Goal: Contribute content: Contribute content

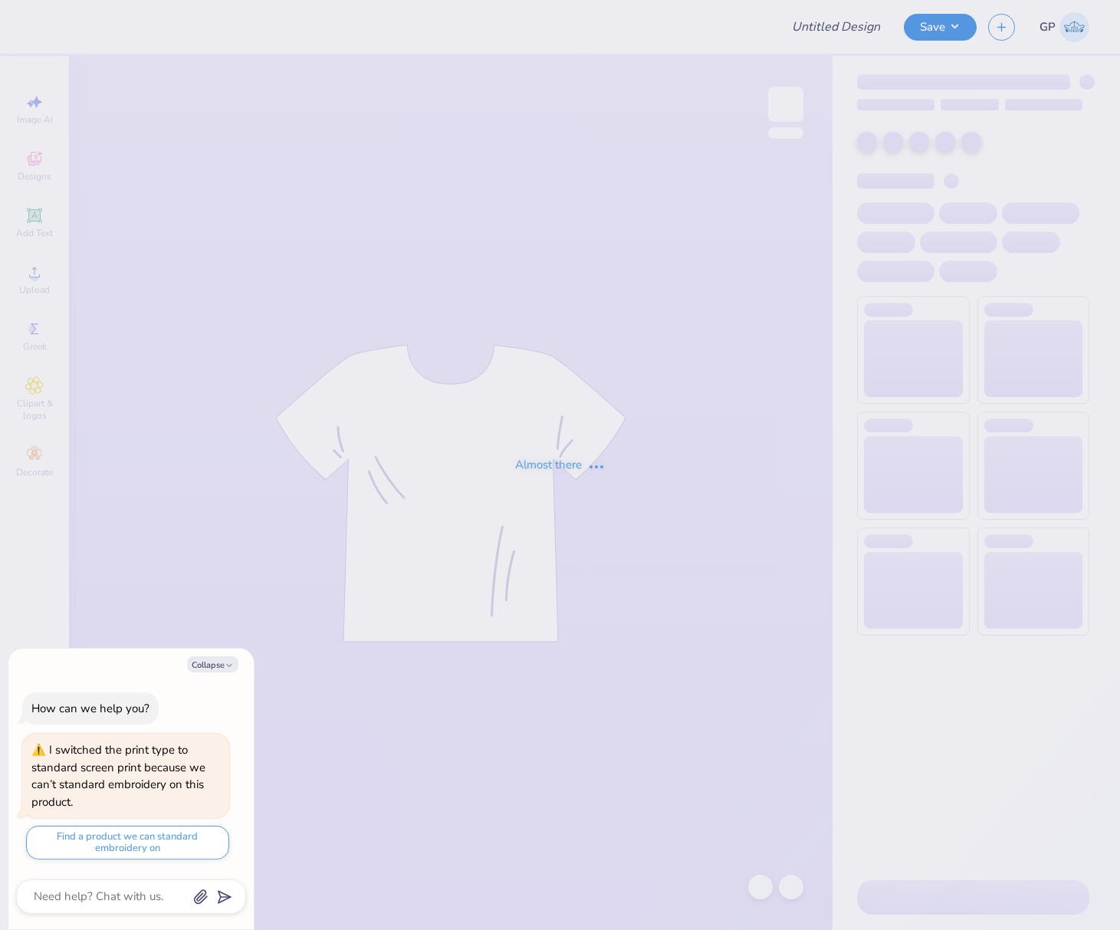
type textarea "x"
type input "polo"
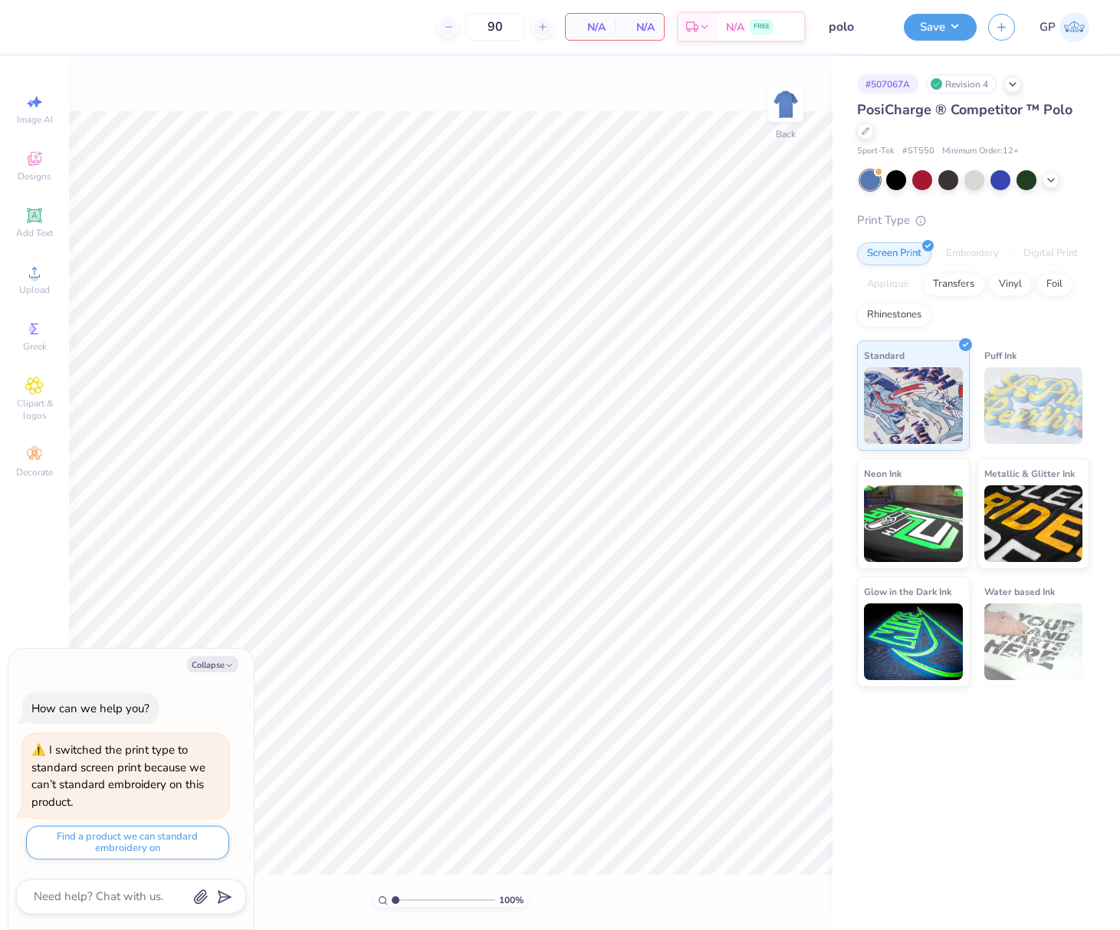
scroll to position [38, 0]
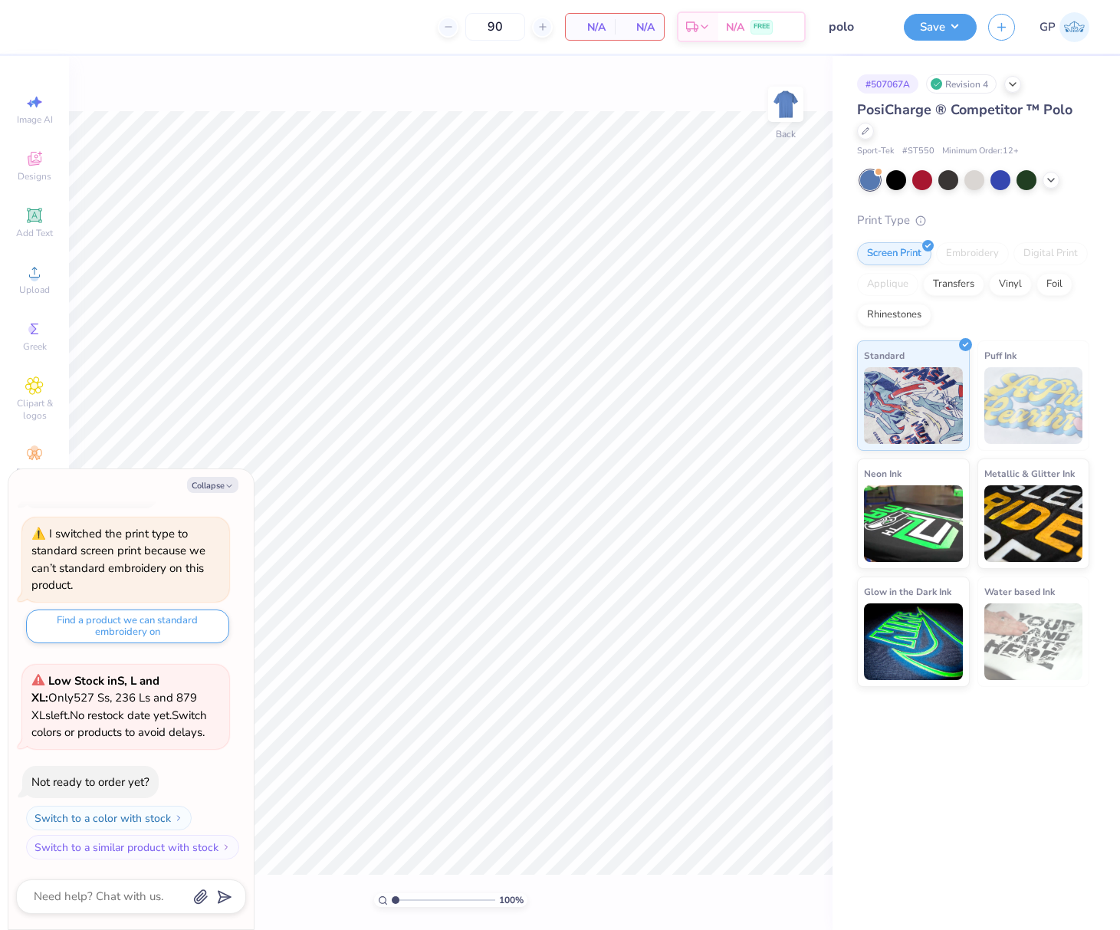
type textarea "x"
click at [953, 249] on div "Embroidery" at bounding box center [972, 253] width 73 height 23
click at [961, 251] on div "Embroidery" at bounding box center [972, 253] width 73 height 23
click at [115, 891] on textarea at bounding box center [110, 896] width 156 height 21
type textarea "w"
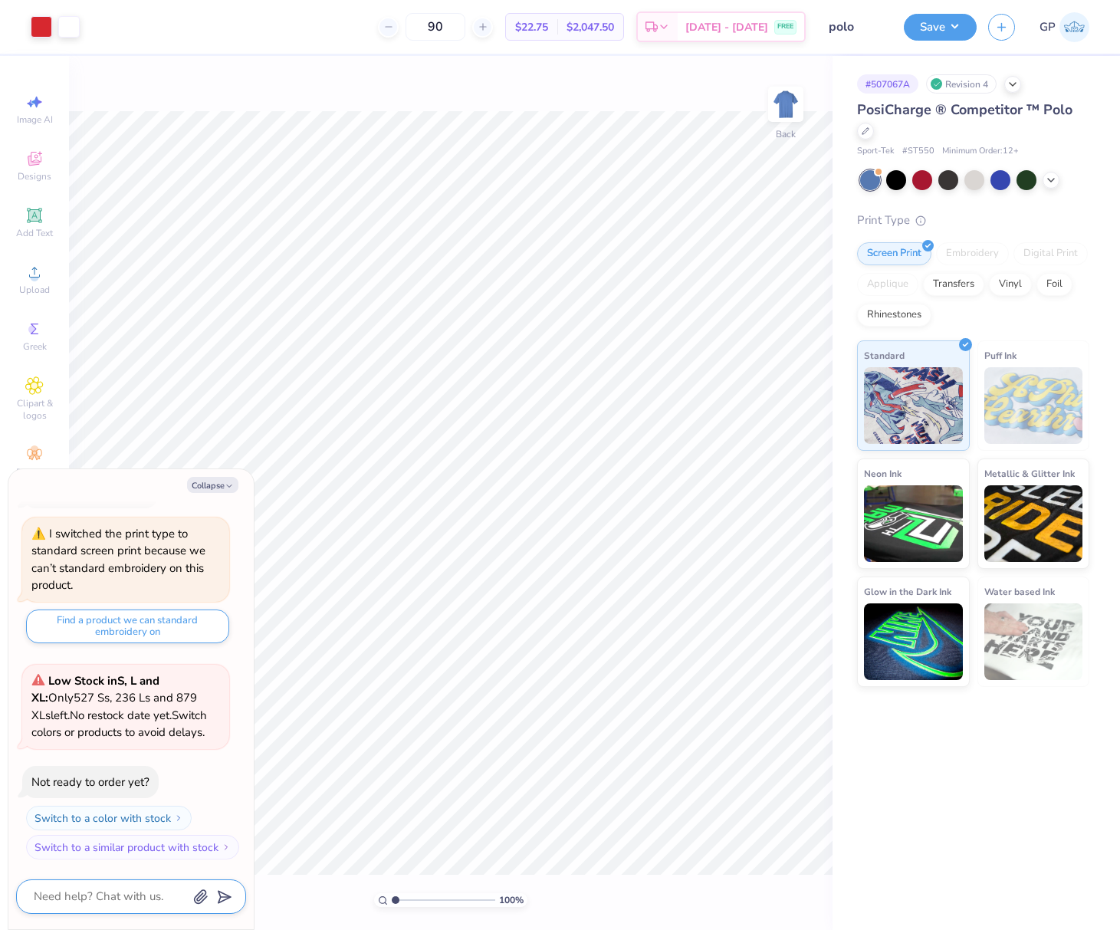
type textarea "x"
type textarea "wh"
type textarea "x"
type textarea "why"
type textarea "x"
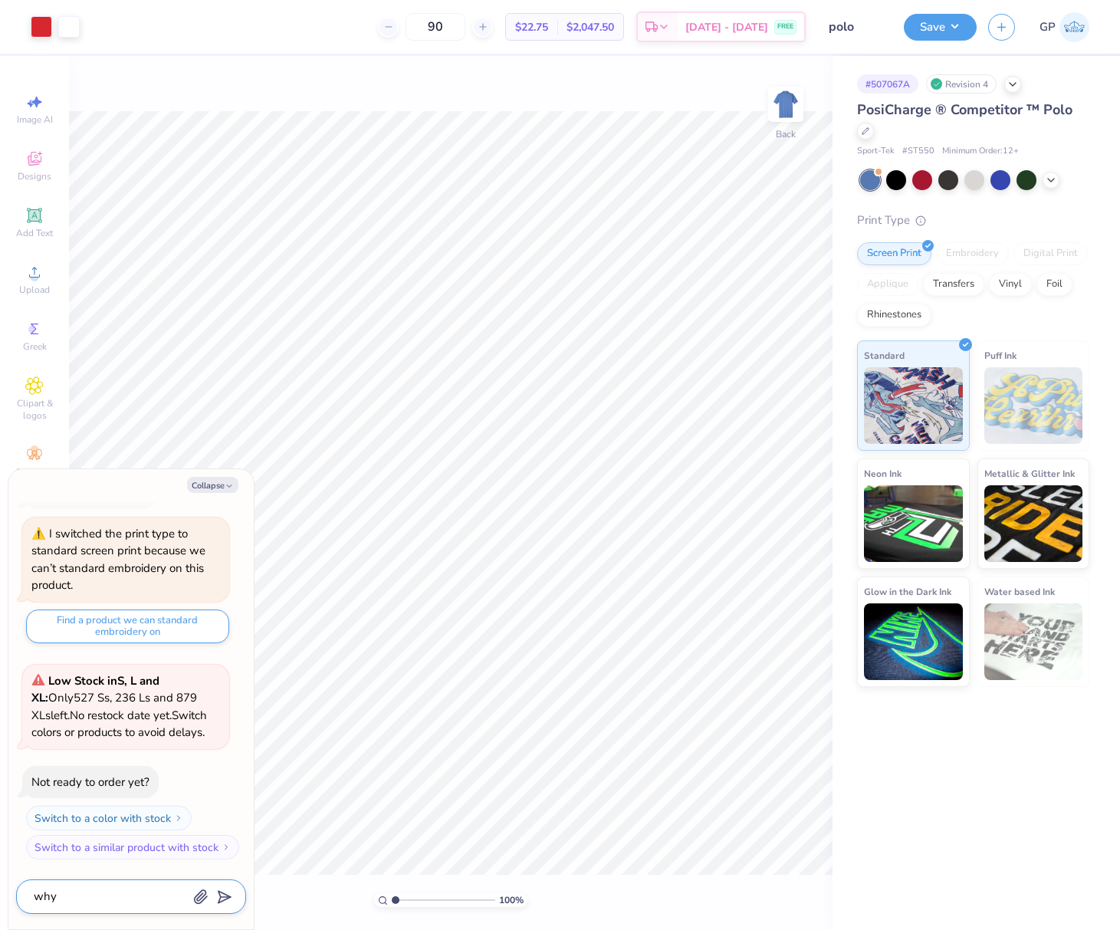
type textarea "why"
type textarea "x"
type textarea "why c"
type textarea "x"
type textarea "why ca"
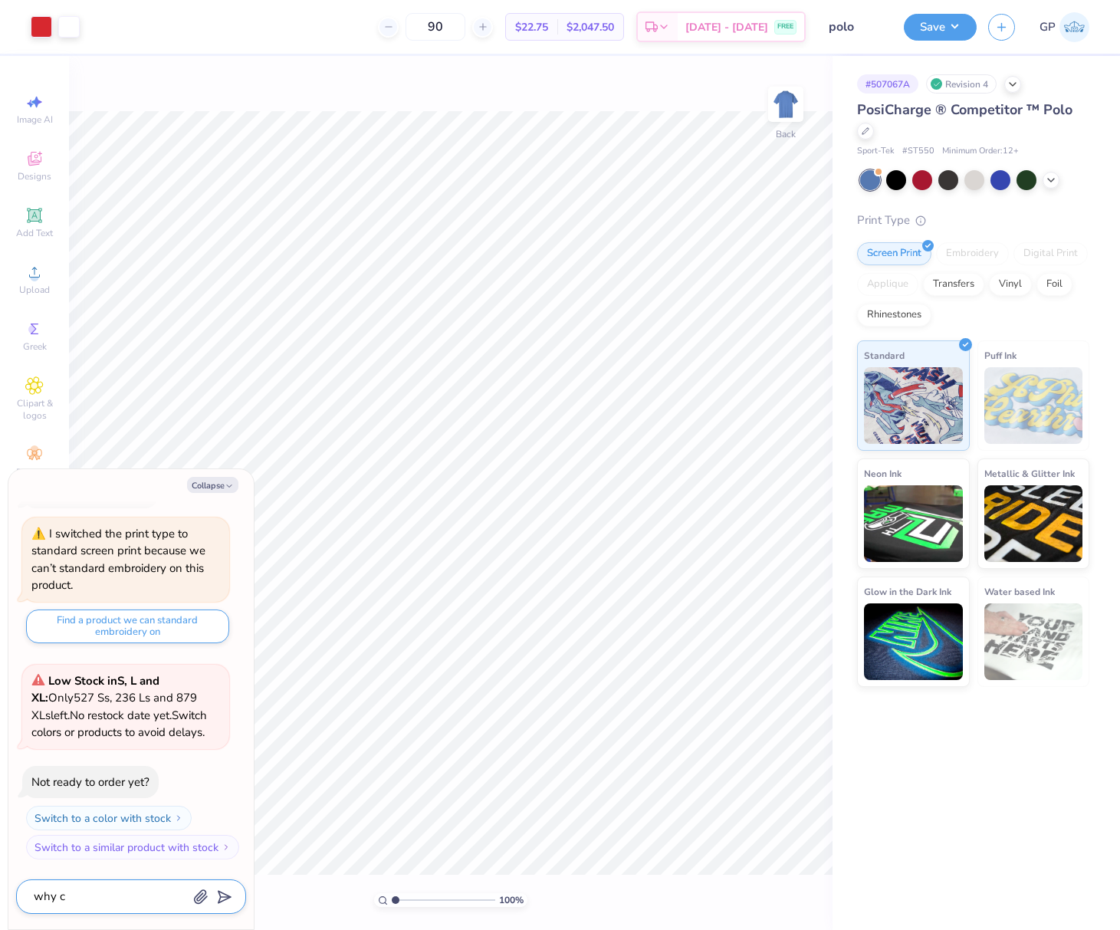
type textarea "x"
type textarea "why can"
type textarea "x"
type textarea "why can'"
type textarea "x"
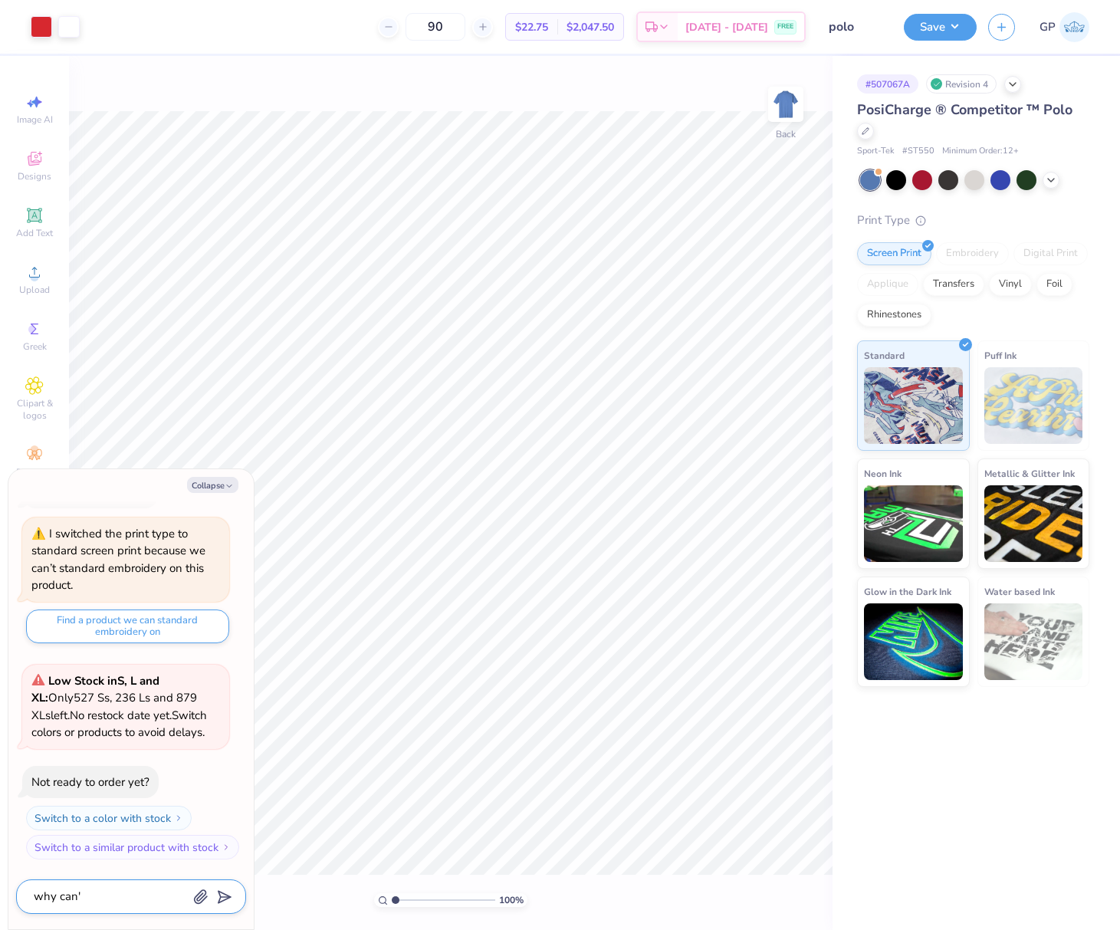
type textarea "why can't"
type textarea "x"
type textarea "why can't"
type textarea "x"
type textarea "why can't w"
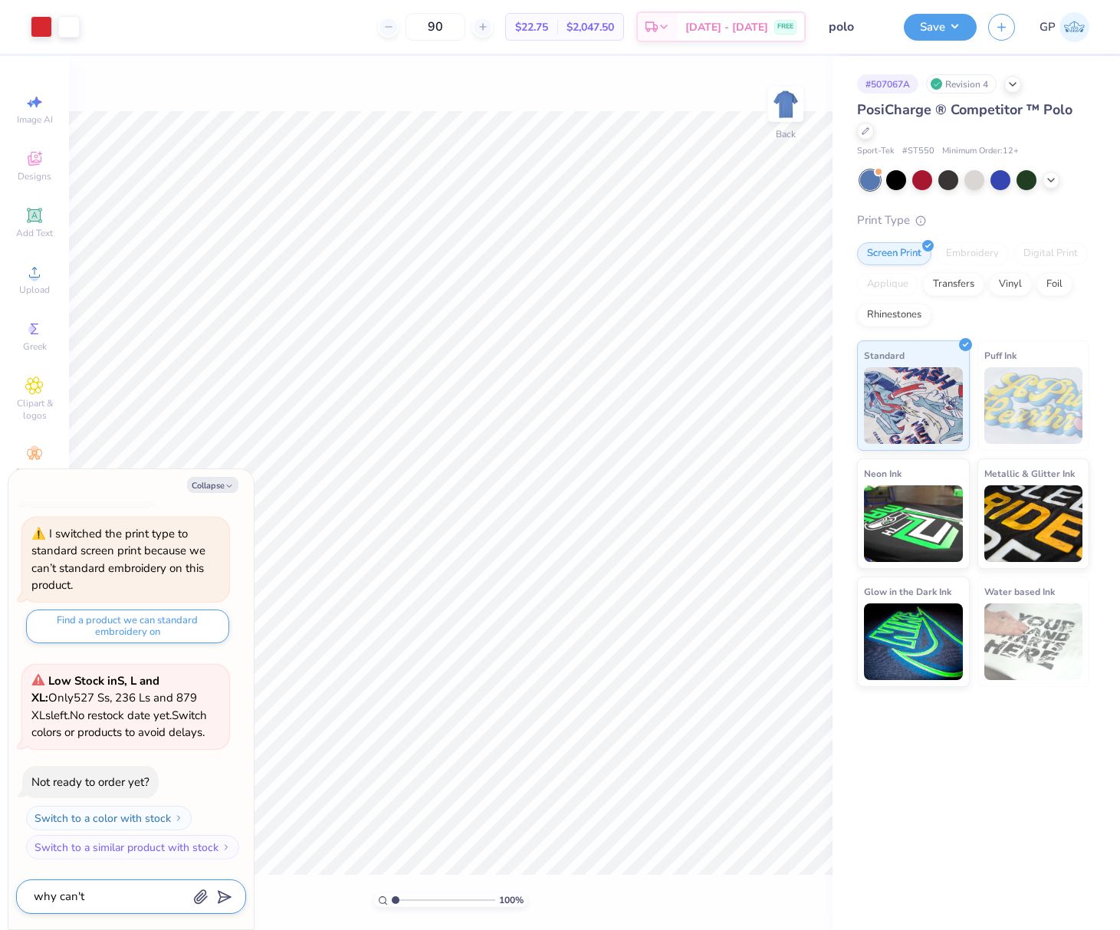
type textarea "x"
type textarea "why can't we"
type textarea "x"
type textarea "why can't we"
type textarea "x"
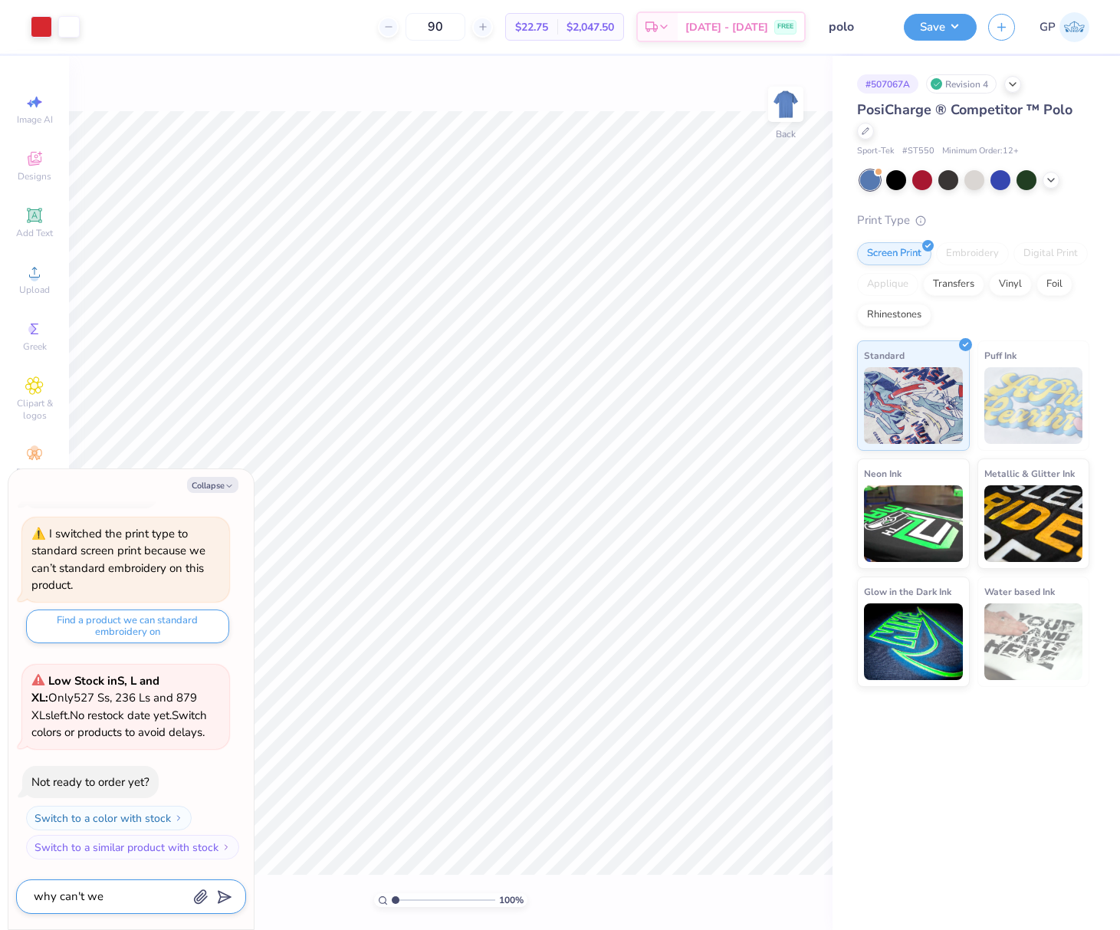
type textarea "why can't we d"
type textarea "x"
type textarea "why can't we do"
type textarea "x"
type textarea "why can't we do"
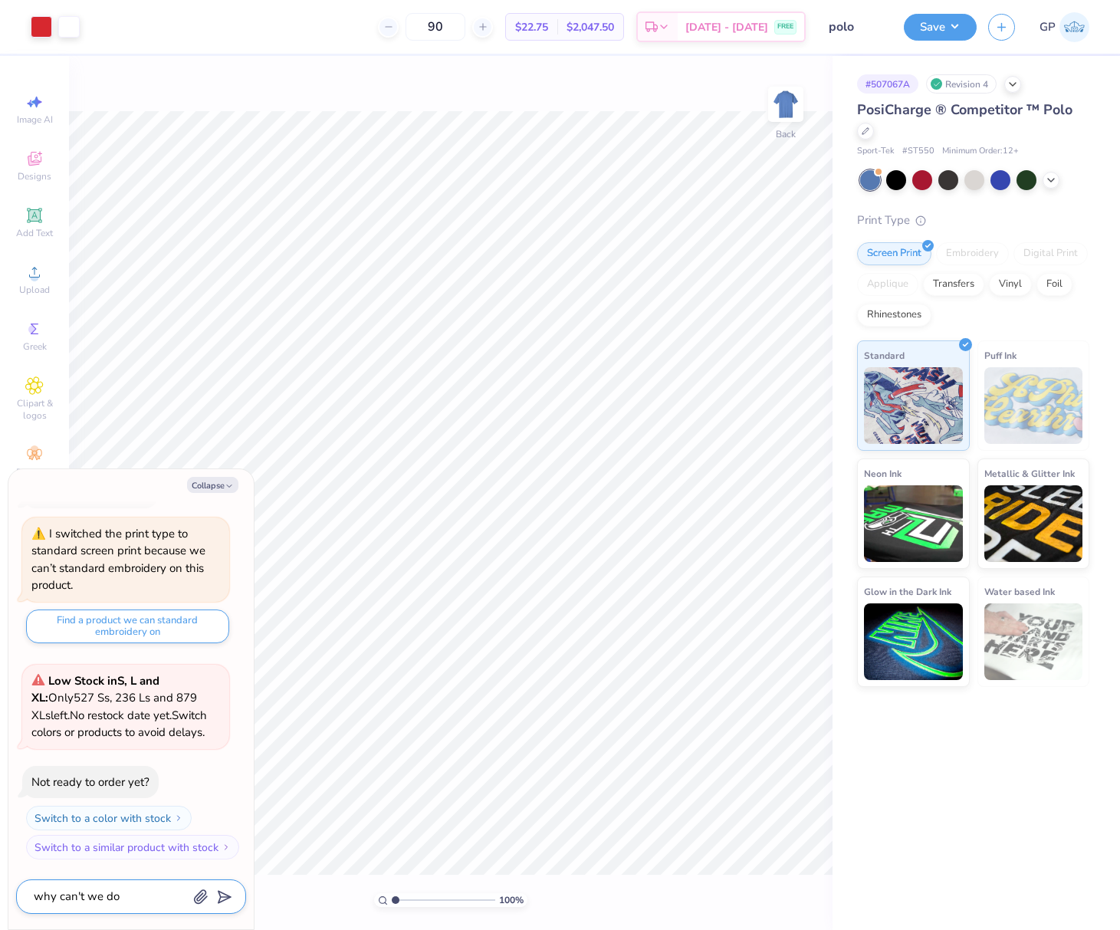
type textarea "x"
type textarea "why can't we do e"
type textarea "x"
type textarea "why can't we do em"
type textarea "x"
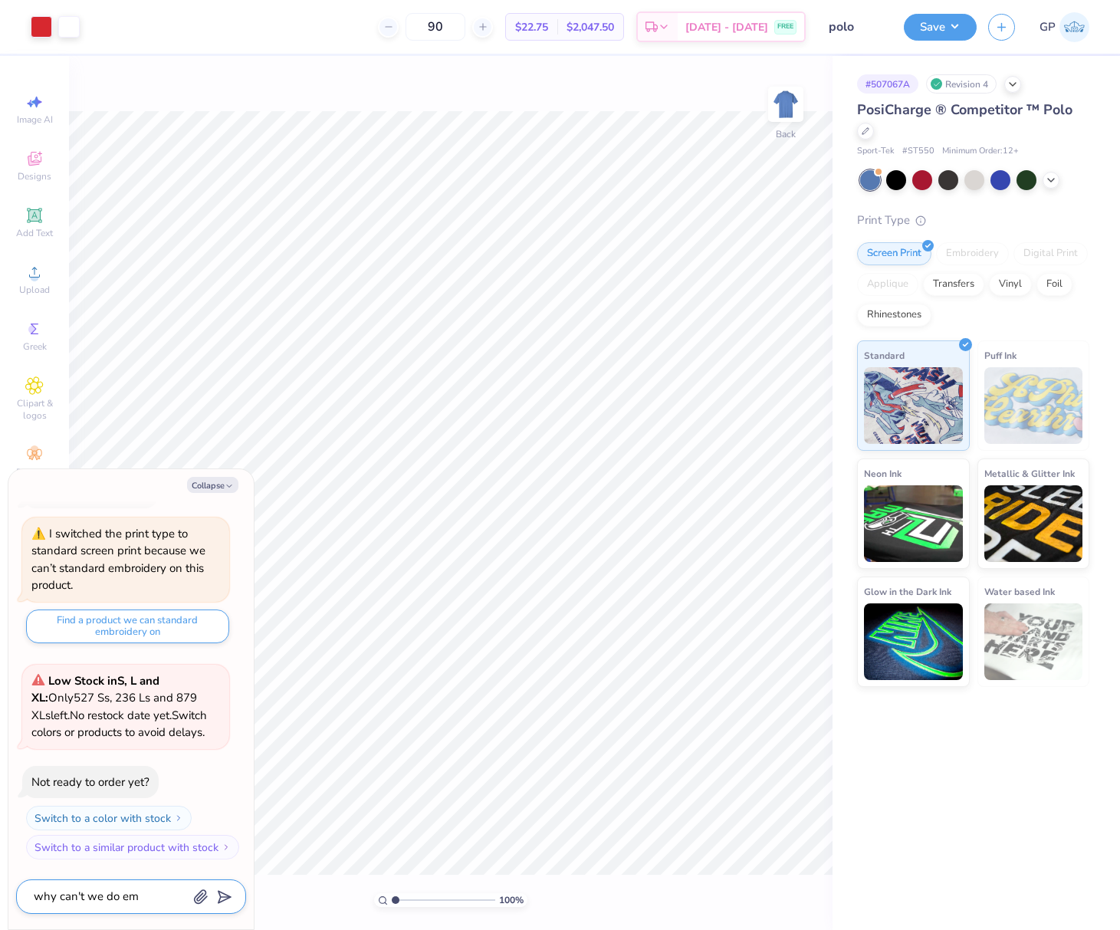
type textarea "why can't we do emb"
type textarea "x"
type textarea "why can't we do embr"
type textarea "x"
type textarea "why can't we do embro"
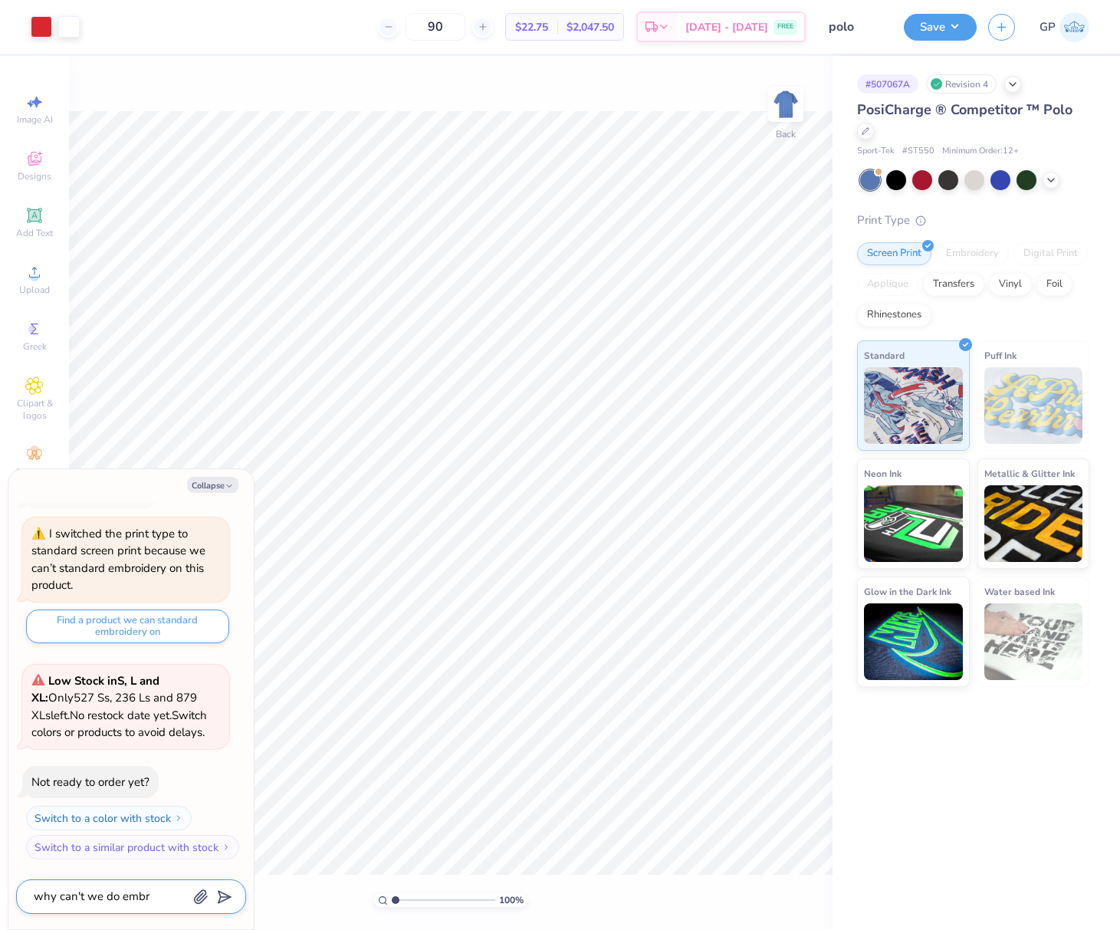
type textarea "x"
type textarea "why can't we do embroi"
type textarea "x"
type textarea "why can't we do embroid"
type textarea "x"
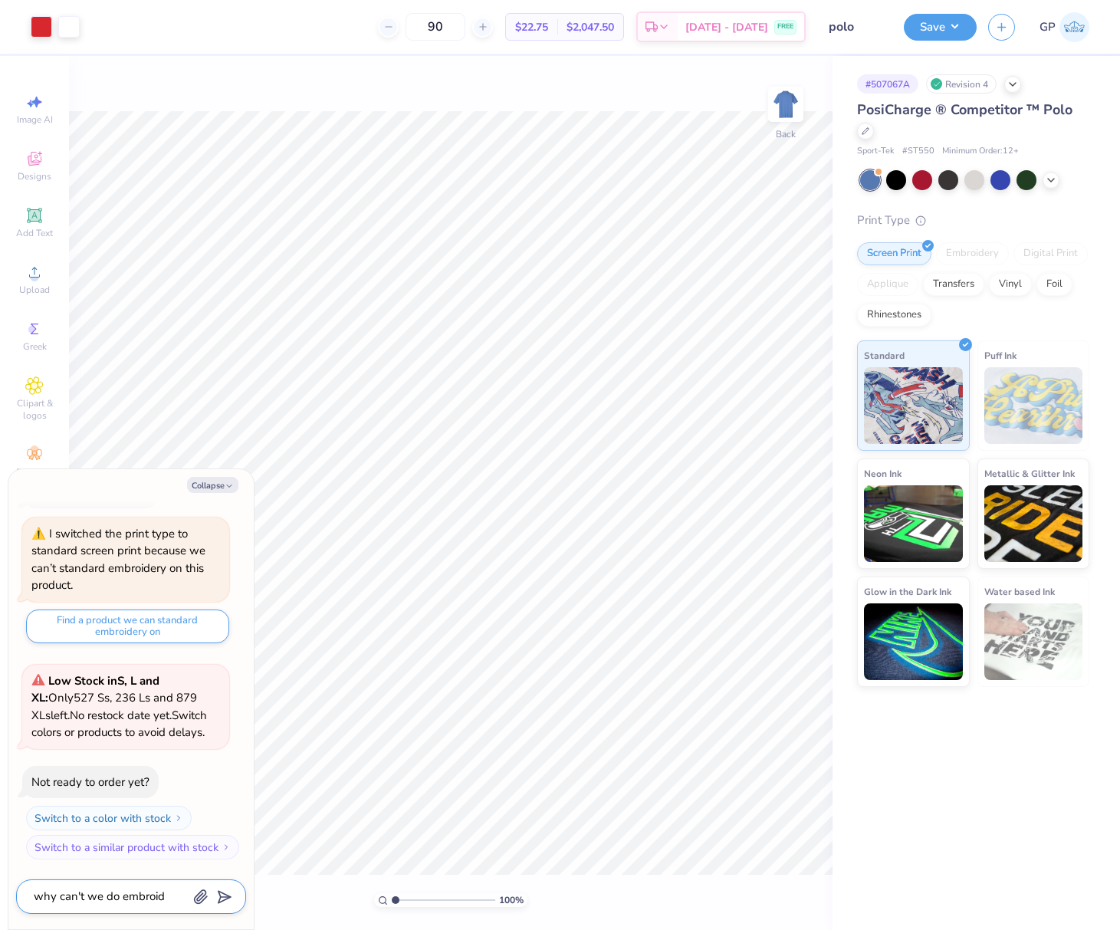
type textarea "why can't we do embroide"
type textarea "x"
type textarea "why can't we do embroider"
type textarea "x"
type textarea "why can't we do embroidery"
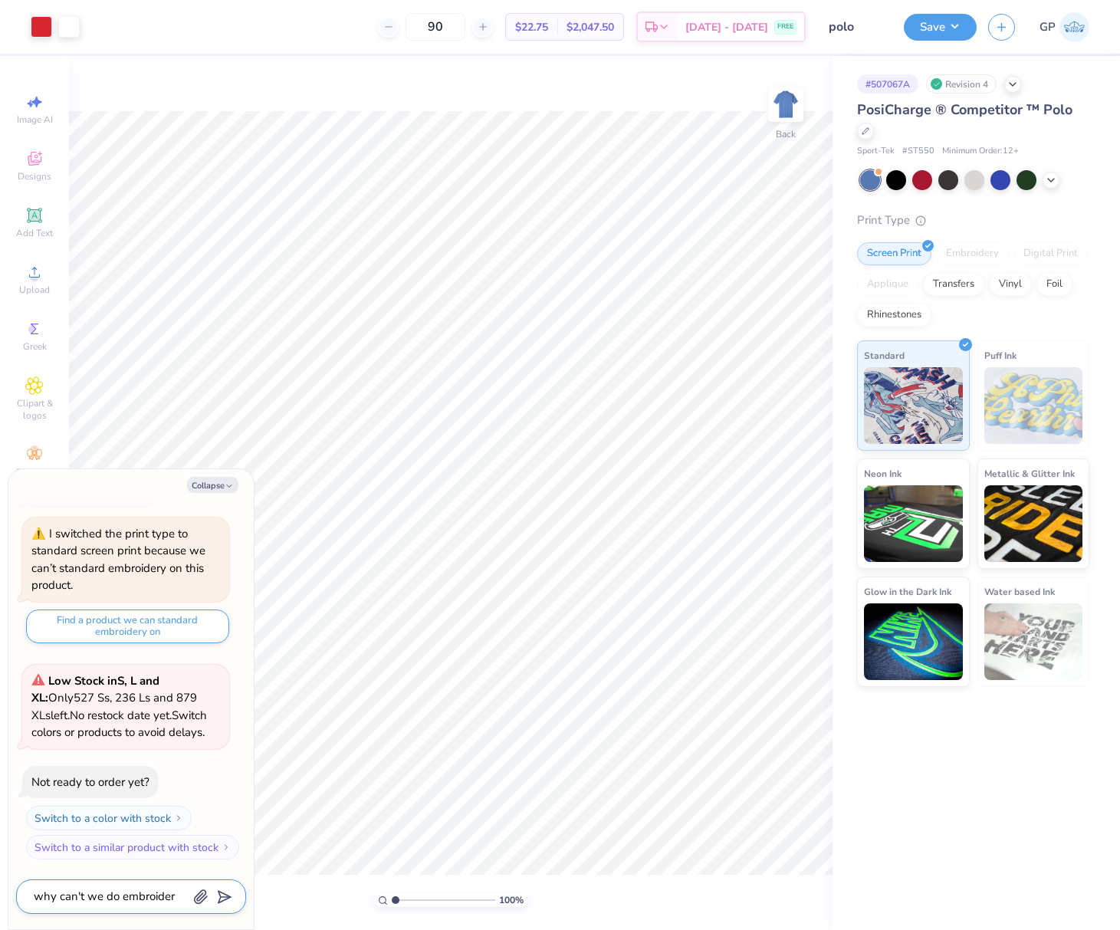
type textarea "x"
type textarea "why can't we do embroidery"
type textarea "x"
type textarea "why can't we do embroidery w"
type textarea "x"
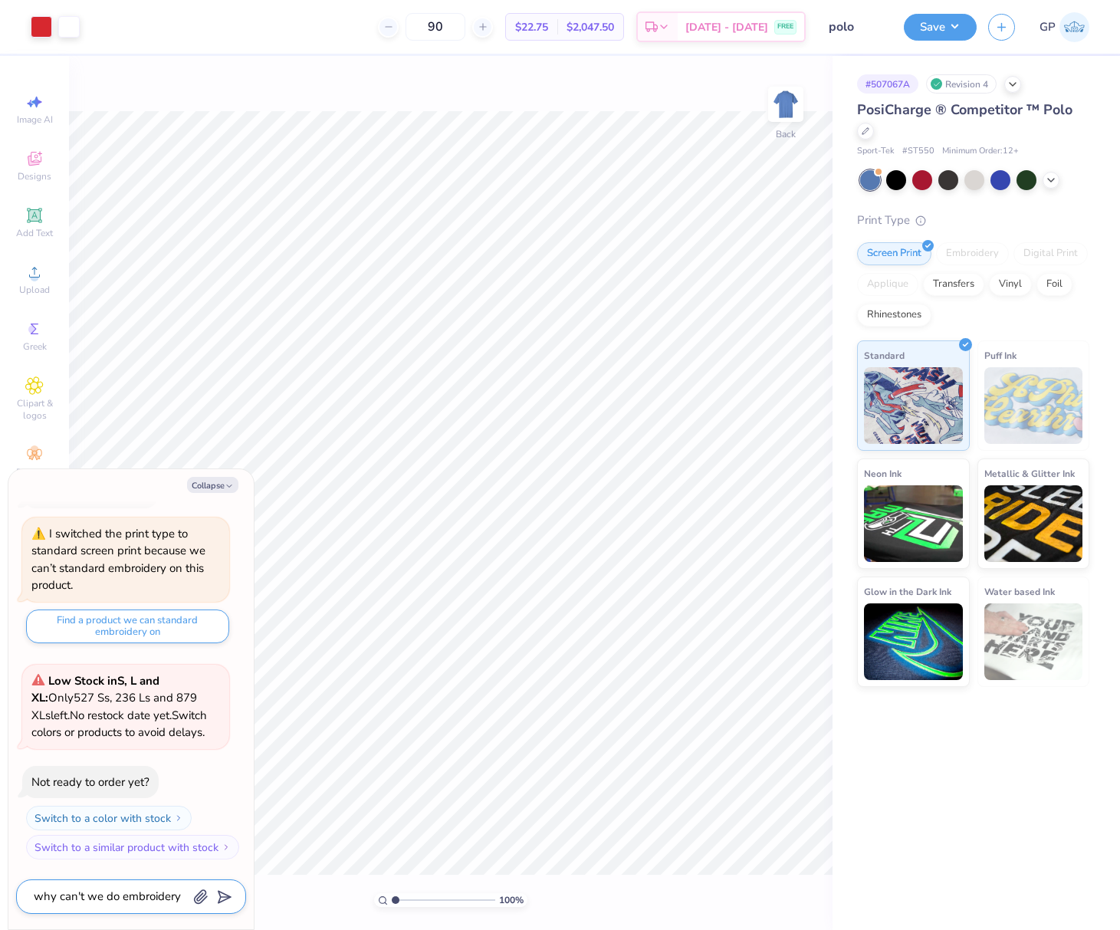
type textarea "why can't we do embroidery wi"
type textarea "x"
type textarea "why can't we do embroidery wit"
type textarea "x"
type textarea "why can't we do embroidery with"
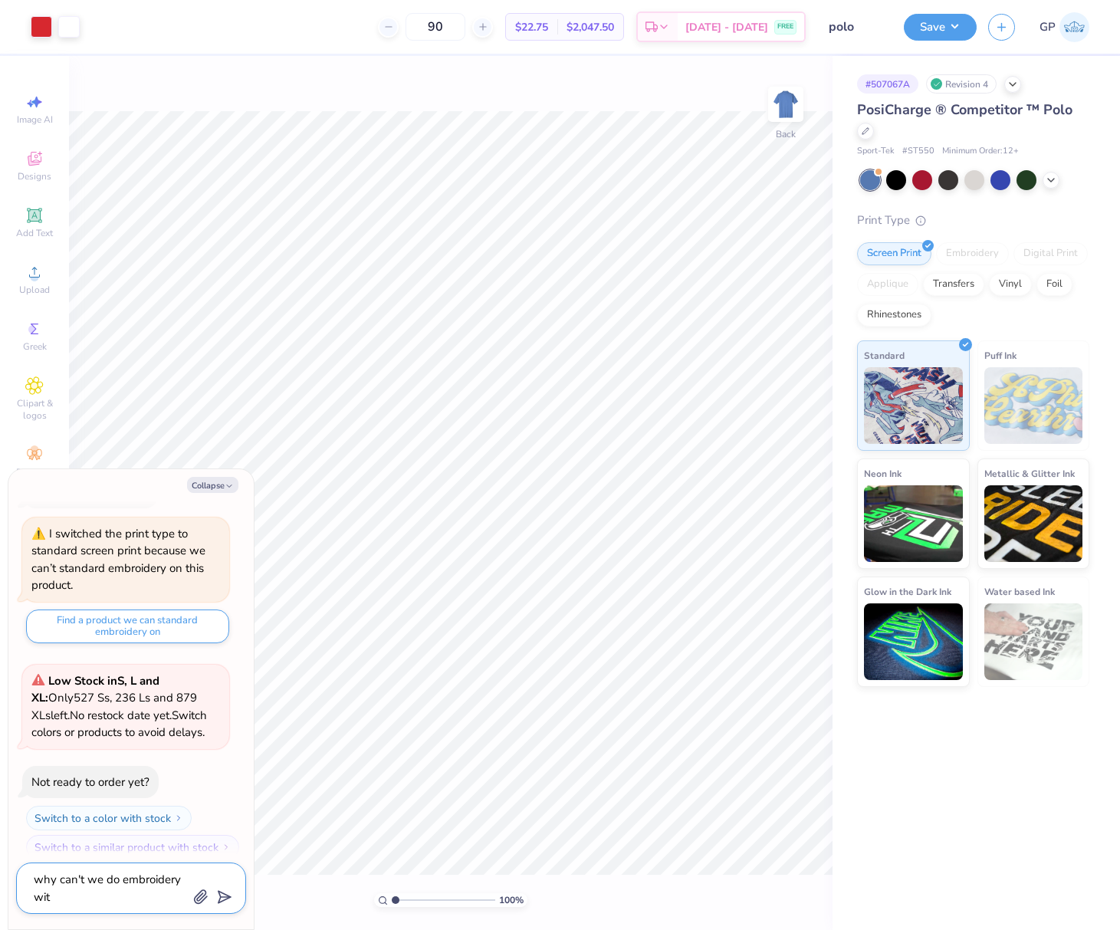
type textarea "x"
type textarea "why can't we do embroidery with"
type textarea "x"
type textarea "why can't we do embroidery with t"
type textarea "x"
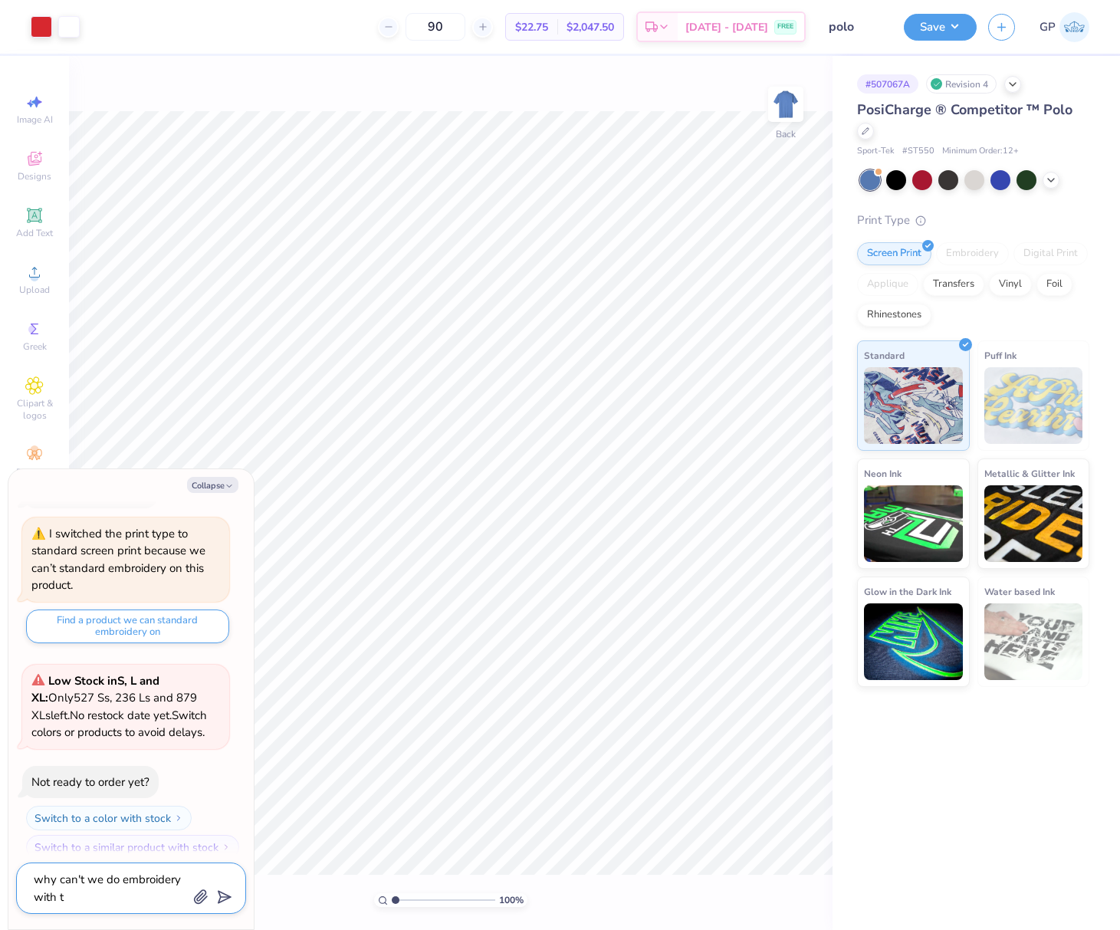
type textarea "why can't we do embroidery with th"
type textarea "x"
type textarea "why can't we do embroidery with thi"
type textarea "x"
type textarea "why can't we do embroidery with this"
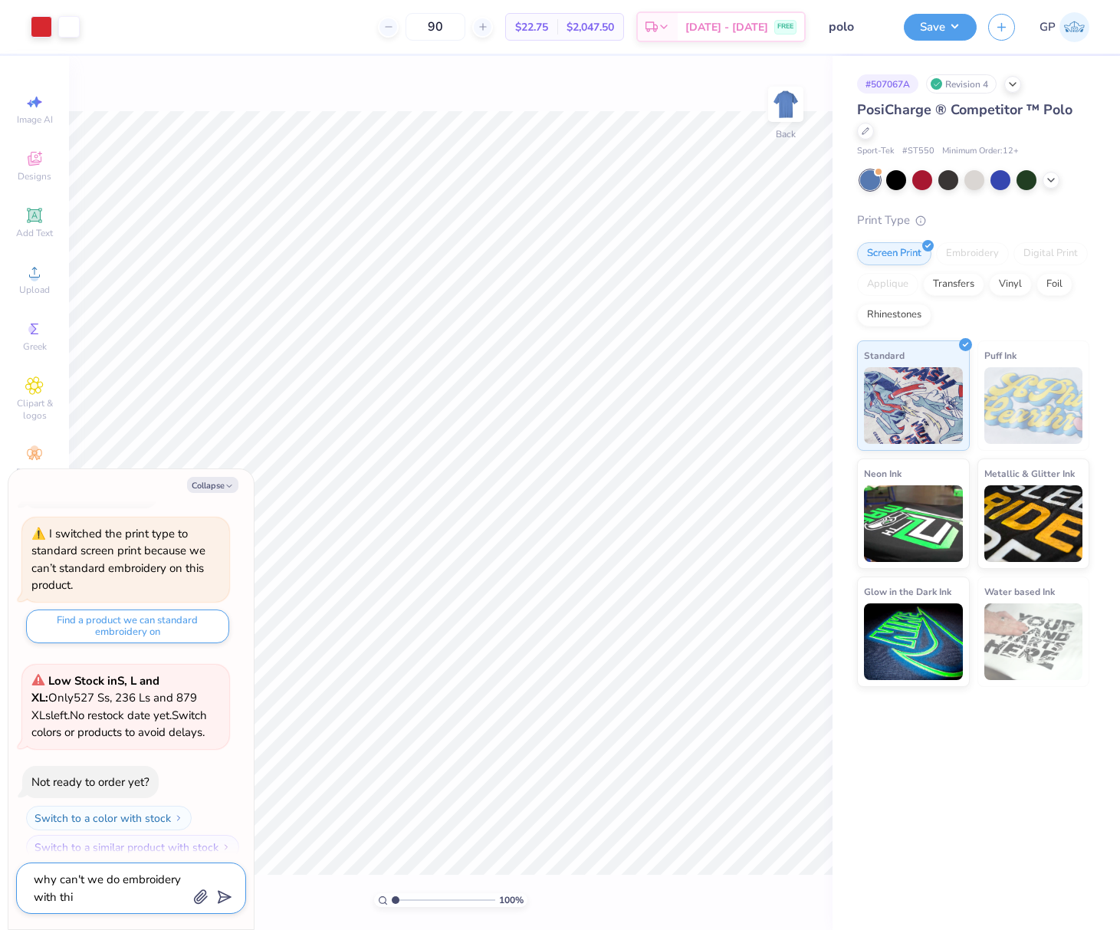
type textarea "x"
type textarea "why can't we do embroidery with this"
type textarea "x"
type textarea "why can't we do embroidery with this p"
type textarea "x"
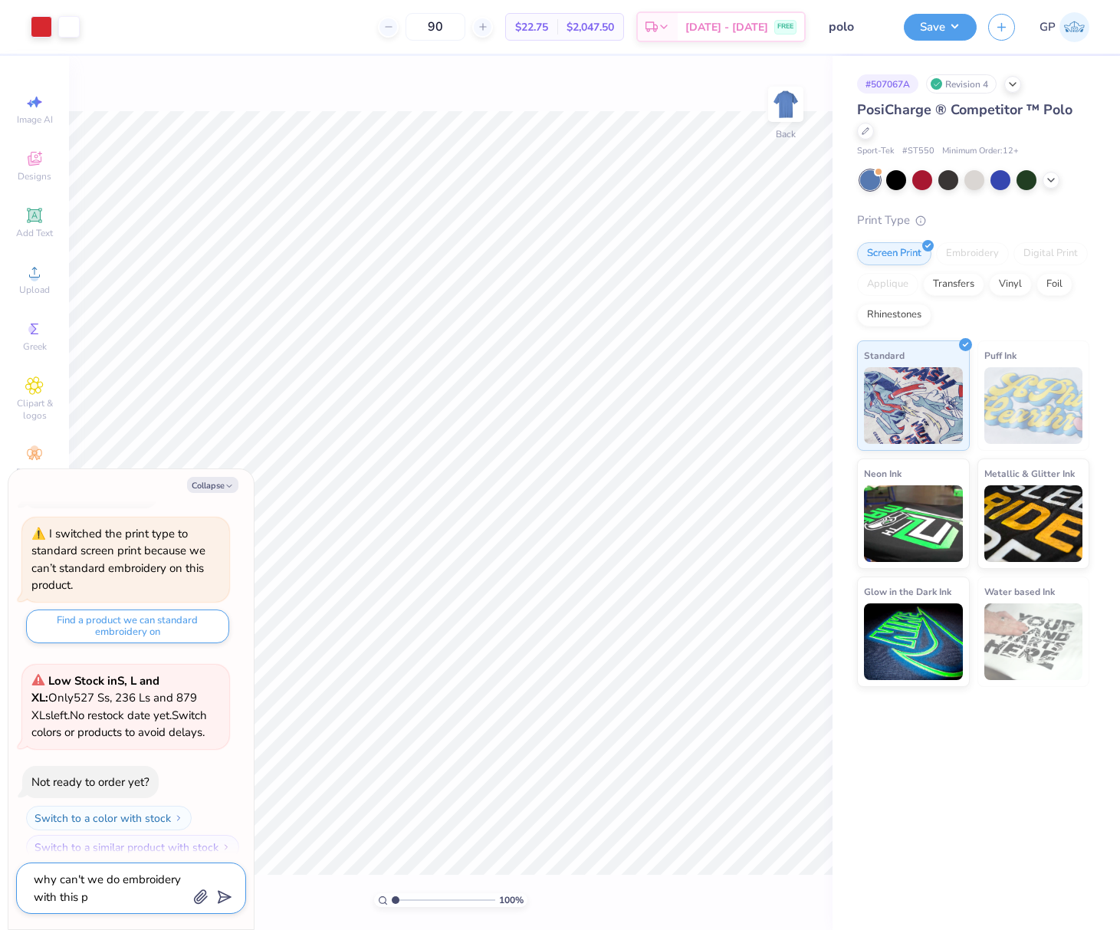
type textarea "why can't we do embroidery with this pr"
type textarea "x"
type textarea "why can't we do embroidery with this pro"
type textarea "x"
type textarea "why can't we do embroidery with this prod"
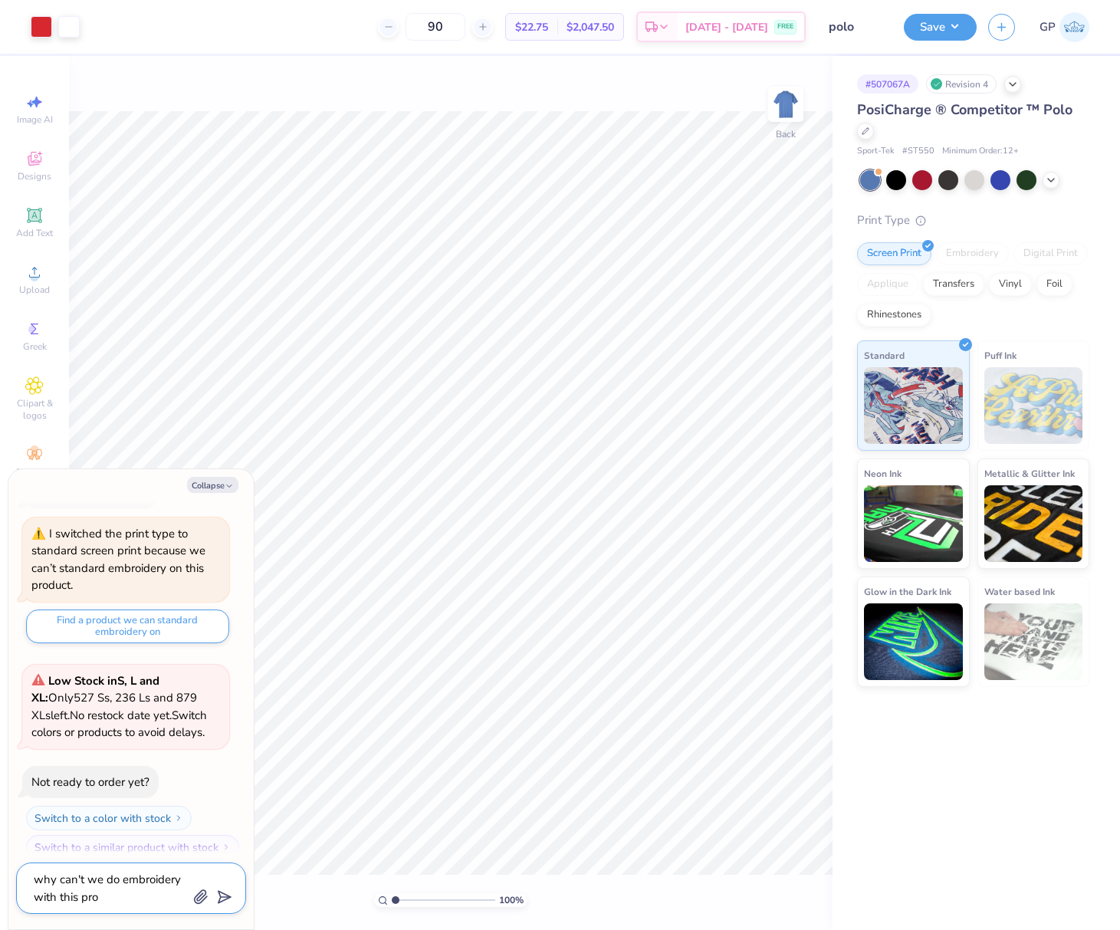
type textarea "x"
type textarea "why can't we do embroidery with this produ"
type textarea "x"
type textarea "why can't we do embroidery with this produc"
type textarea "x"
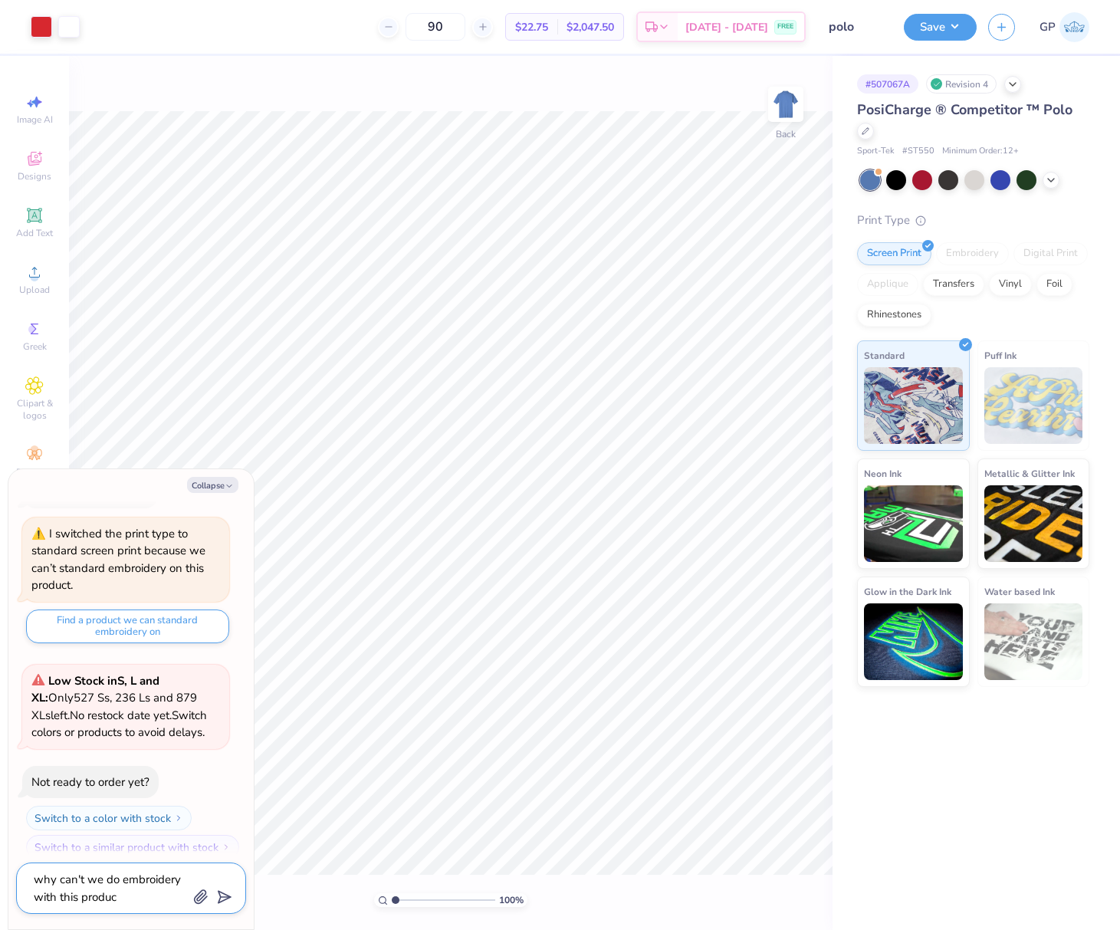
type textarea "why can't we do embroidery with this product"
type textarea "x"
type textarea "why can't we do embroidery with this product"
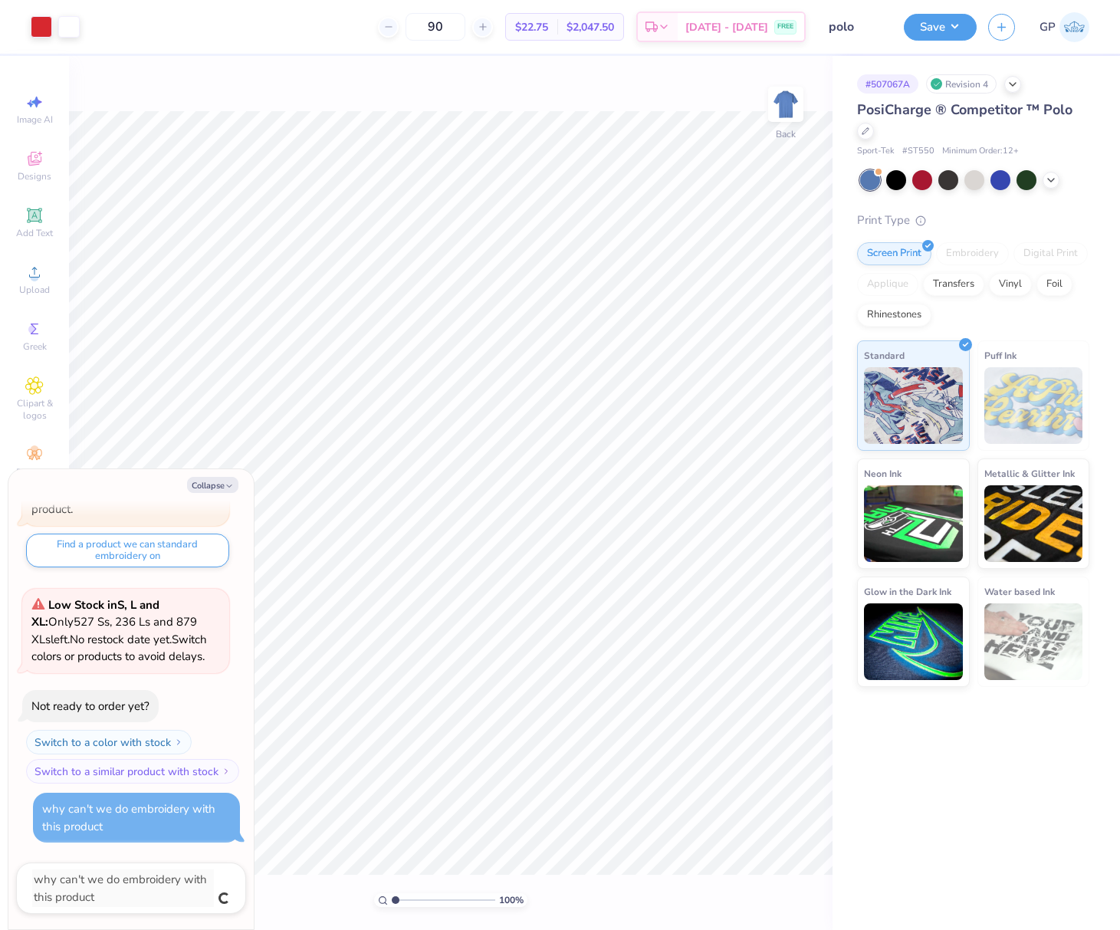
type textarea "x"
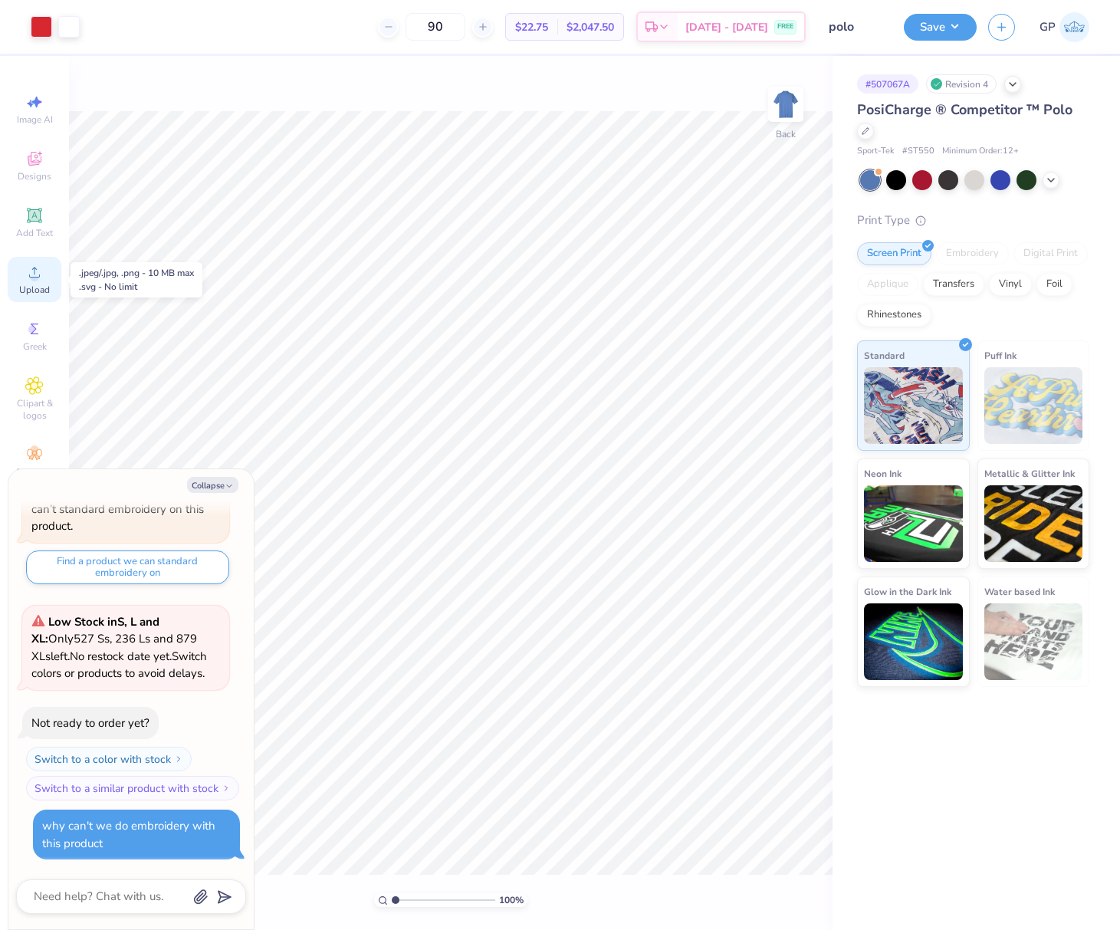
click at [40, 265] on icon at bounding box center [34, 272] width 18 height 18
click at [213, 483] on button "Collapse" at bounding box center [212, 485] width 51 height 16
type textarea "x"
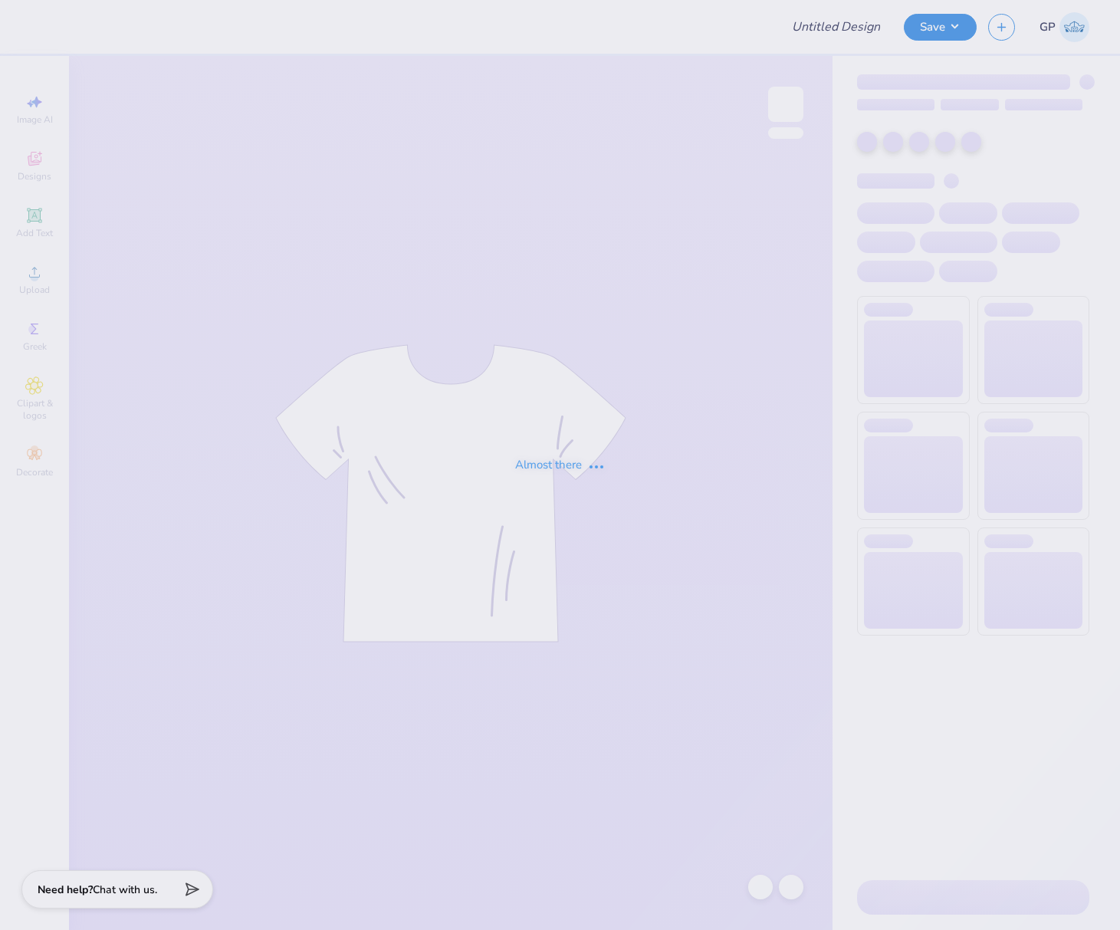
type input "polo"
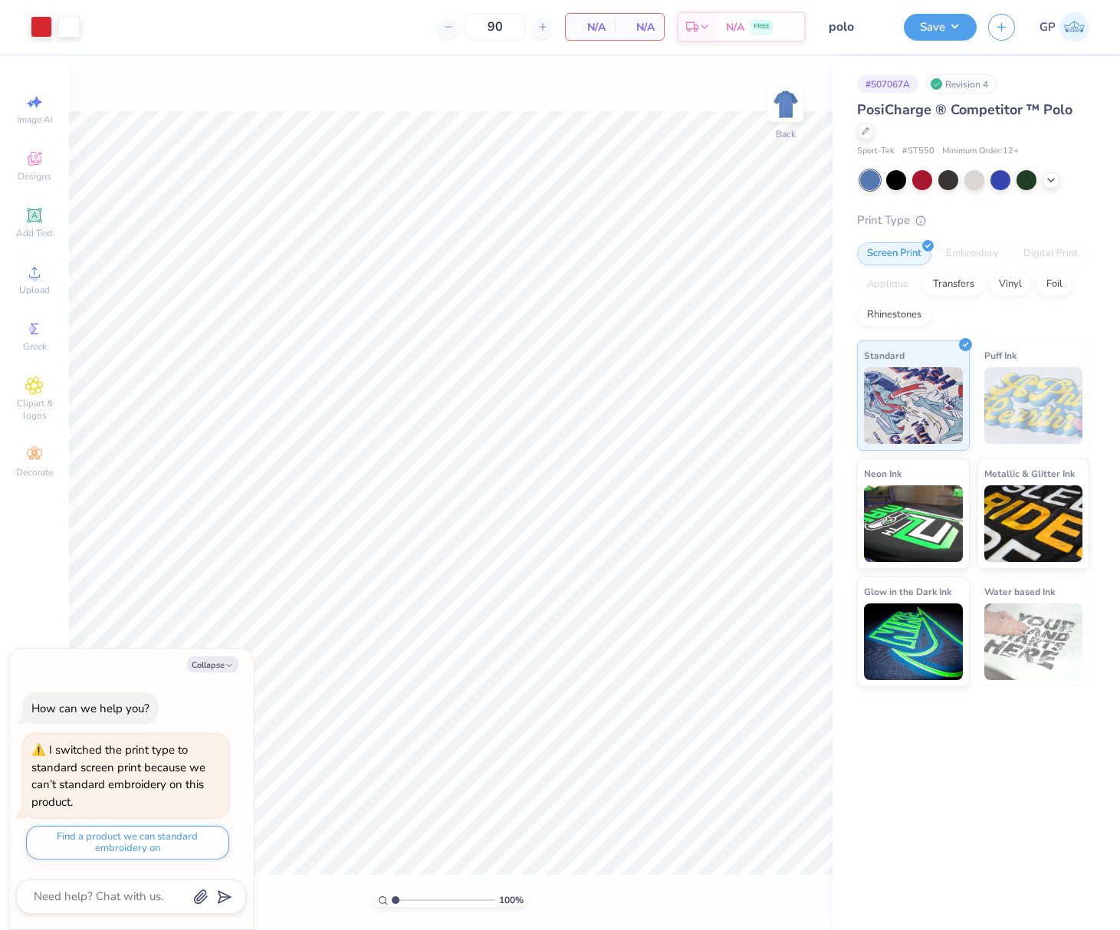
scroll to position [38, 0]
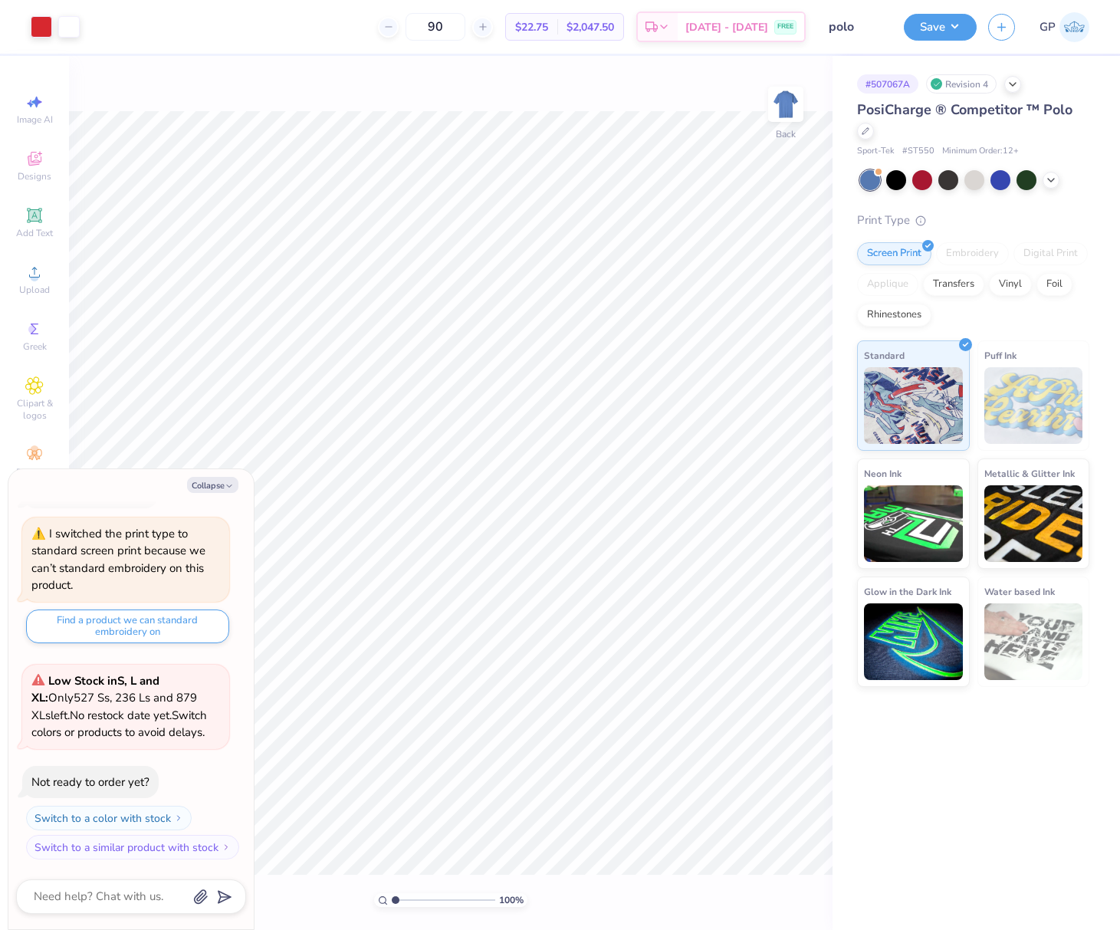
click at [966, 252] on div "Embroidery" at bounding box center [972, 253] width 73 height 23
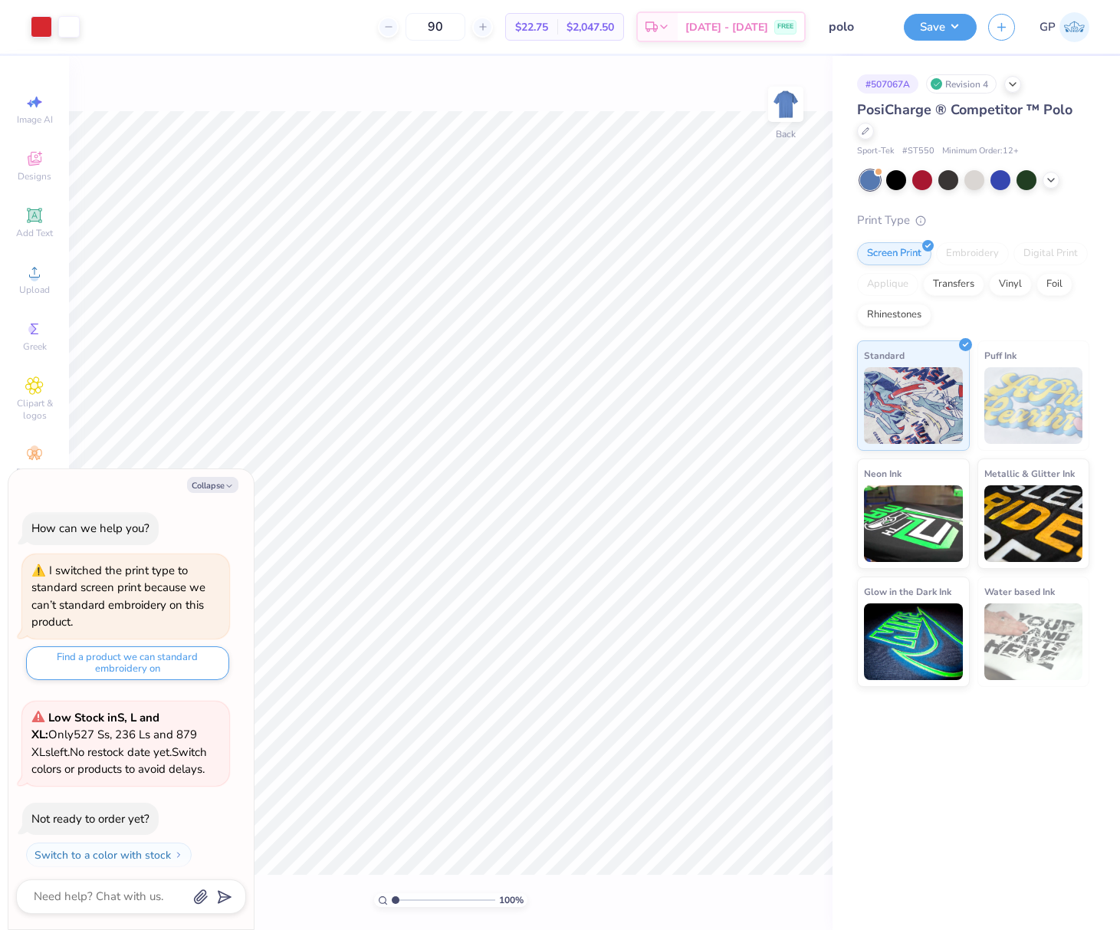
scroll to position [0, 0]
click at [235, 489] on button "Collapse" at bounding box center [212, 485] width 51 height 16
type textarea "x"
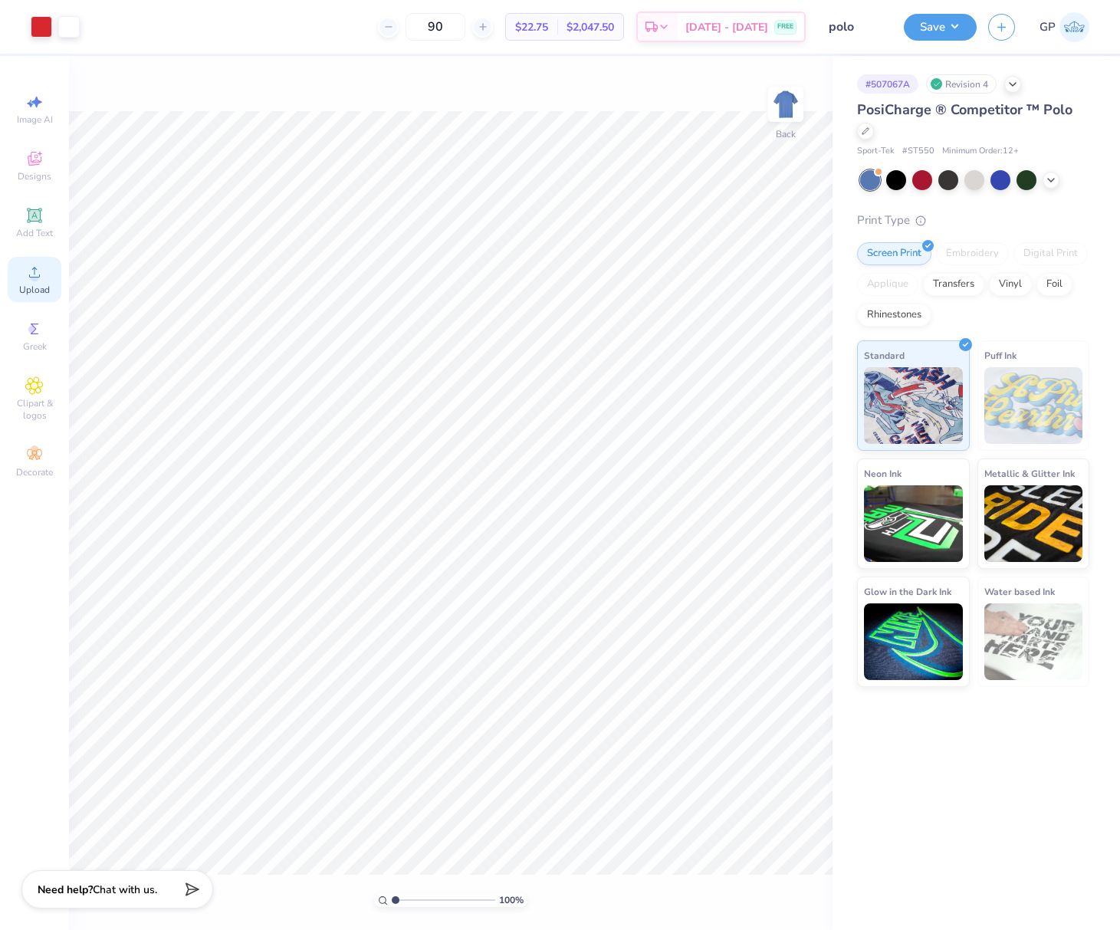
click at [34, 268] on icon at bounding box center [34, 272] width 11 height 11
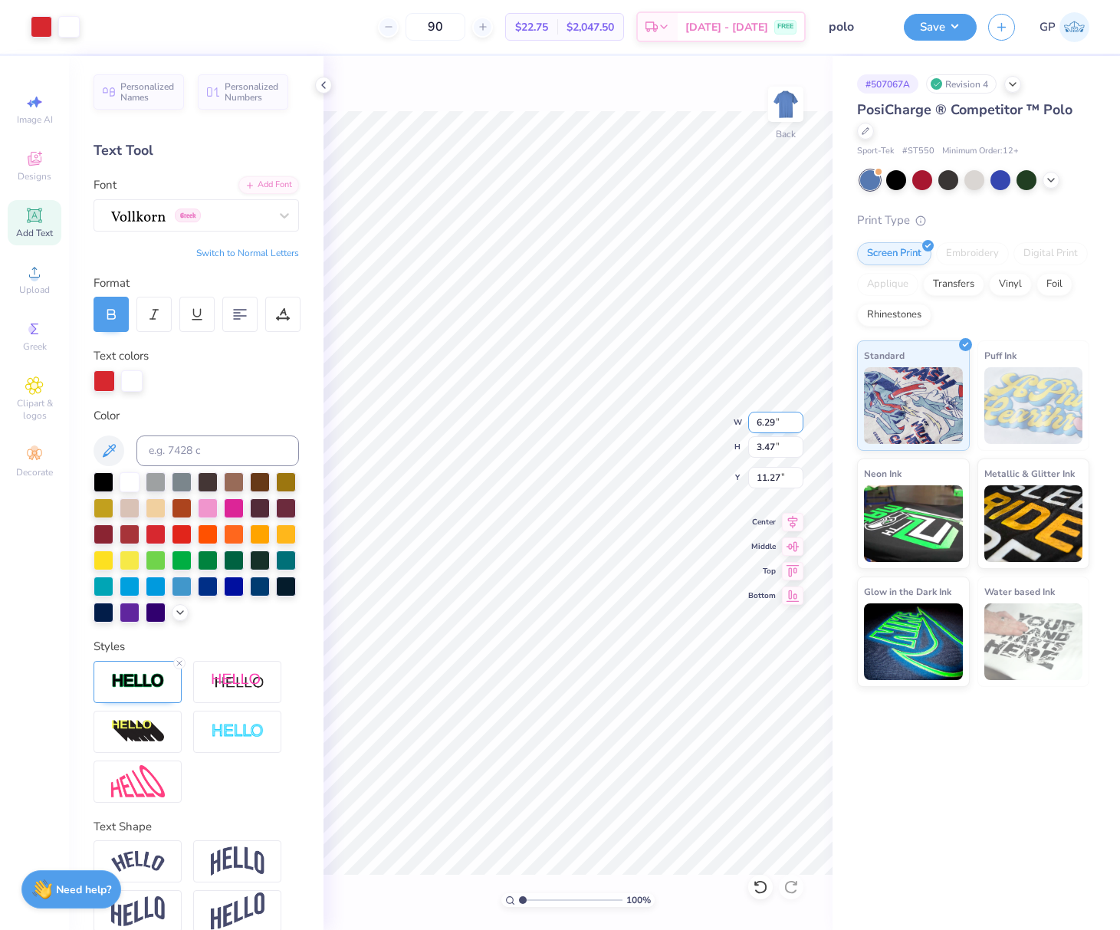
click at [767, 421] on input "6.29" at bounding box center [775, 422] width 55 height 21
type input "3.50"
type input "1.93"
click at [772, 474] on input "12.04" at bounding box center [775, 477] width 55 height 21
type input "3.00"
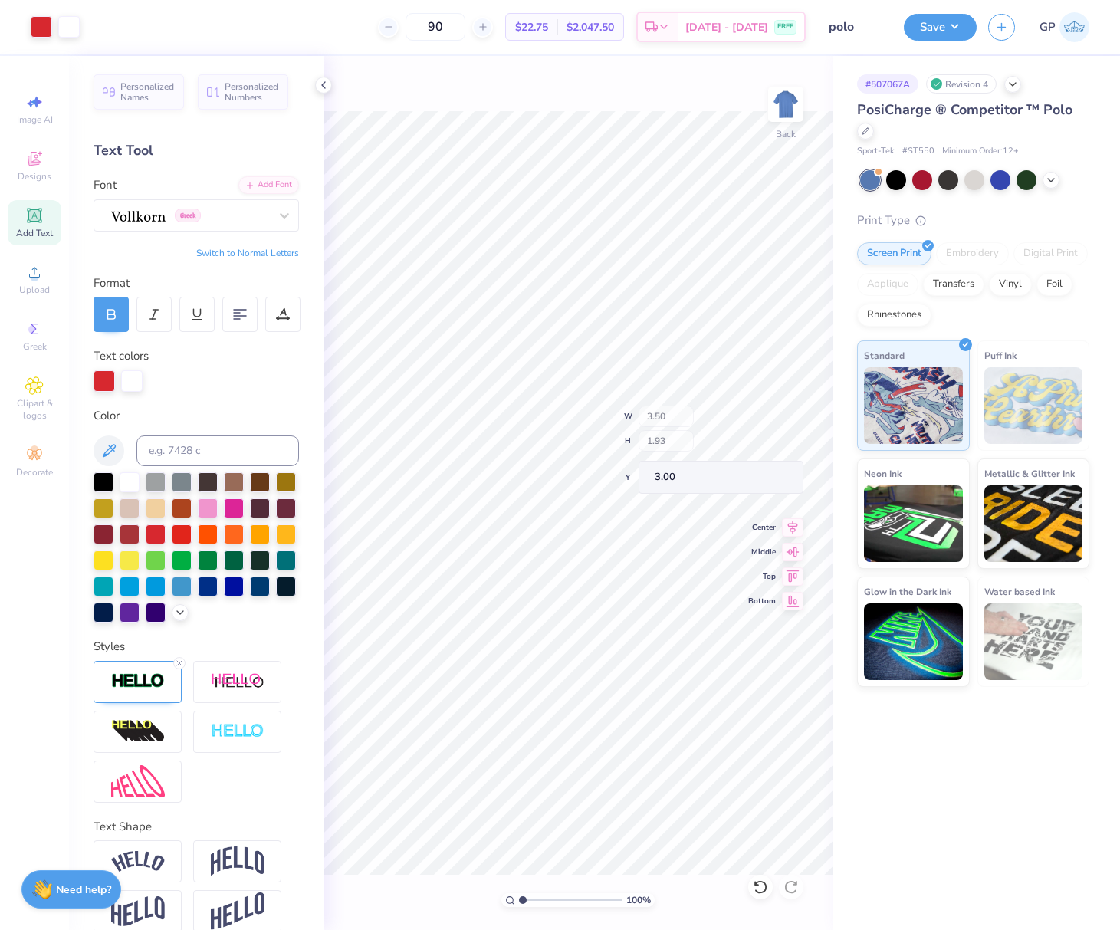
click at [694, 428] on div "100 % Back W 3.50 H 1.93 Y 3.00 Center Middle Top Bottom" at bounding box center [577, 493] width 509 height 874
click at [956, 247] on div "Embroidery" at bounding box center [972, 253] width 73 height 23
click at [925, 28] on button "Save" at bounding box center [940, 24] width 73 height 27
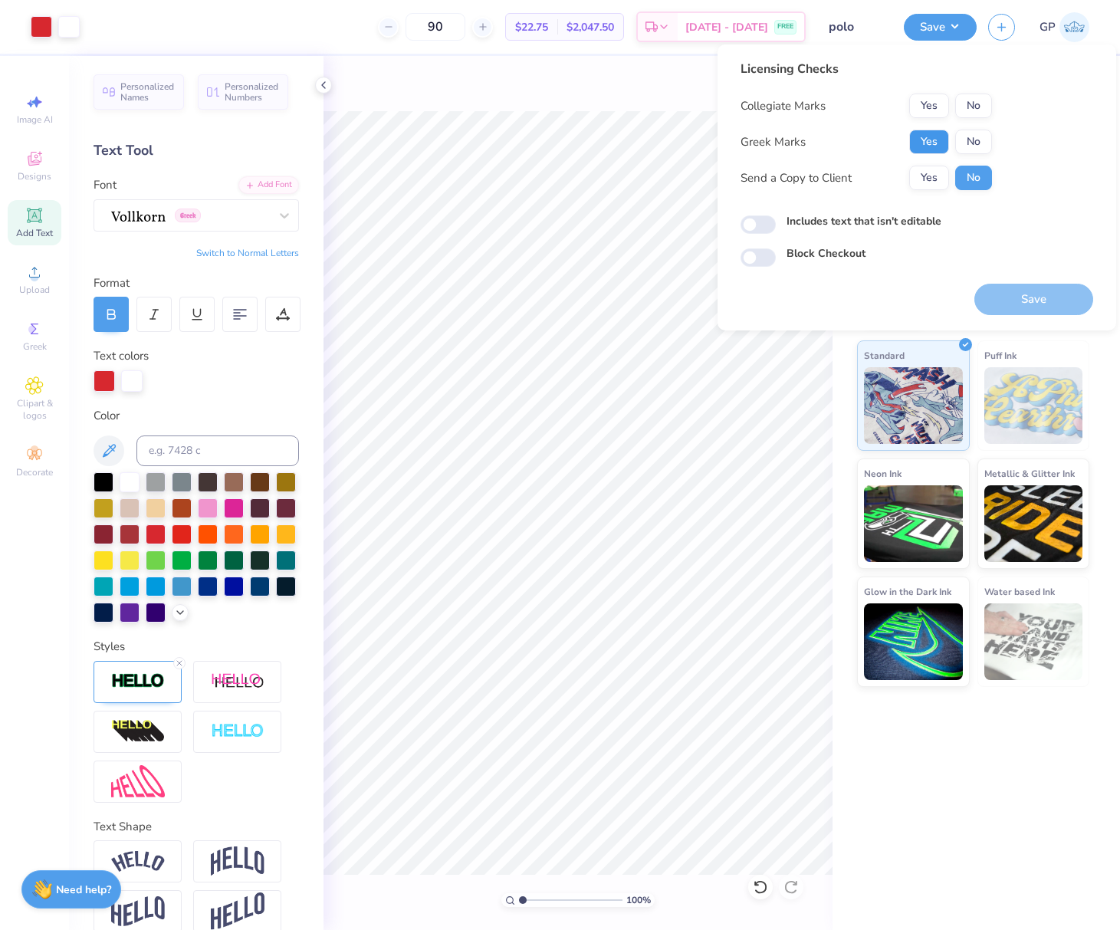
click at [924, 138] on button "Yes" at bounding box center [929, 142] width 40 height 25
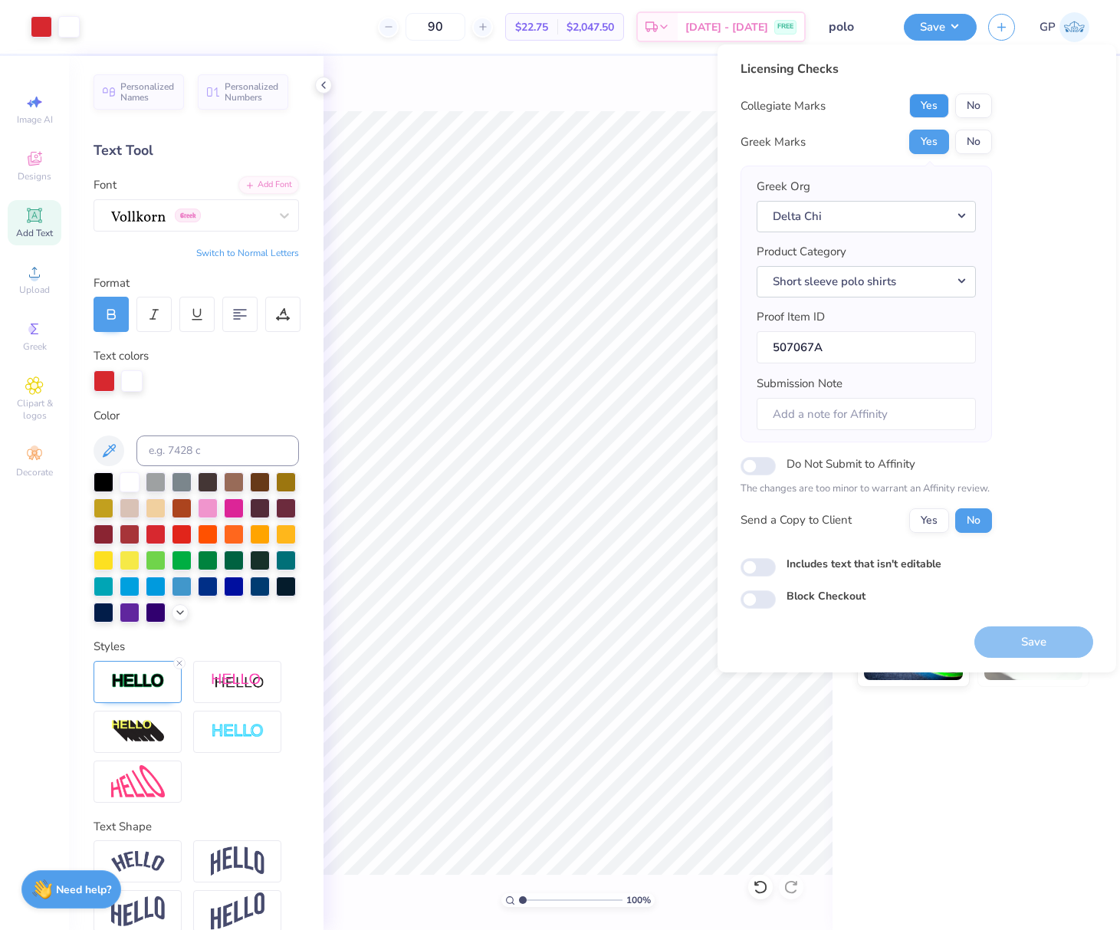
click at [928, 106] on button "Yes" at bounding box center [929, 106] width 40 height 25
click at [754, 569] on input "Includes text that isn't editable" at bounding box center [757, 567] width 35 height 18
checkbox input "true"
click at [989, 638] on button "Save" at bounding box center [1033, 641] width 119 height 31
